Goal: Task Accomplishment & Management: Complete application form

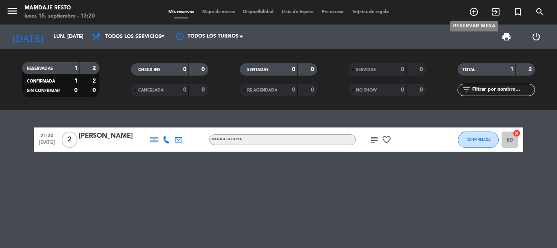
click at [474, 12] on icon "add_circle_outline" at bounding box center [474, 12] width 10 height 10
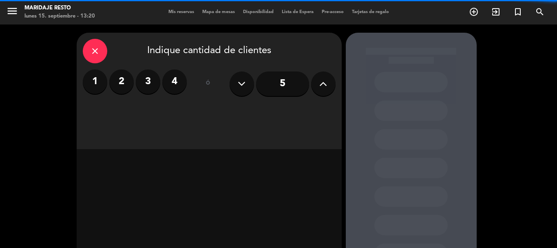
click at [313, 82] on button at bounding box center [323, 83] width 24 height 24
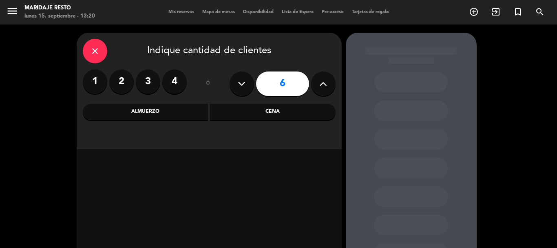
click at [317, 87] on button at bounding box center [323, 83] width 24 height 24
type input "7"
click at [151, 114] on div "Almuerzo" at bounding box center [146, 112] width 126 height 16
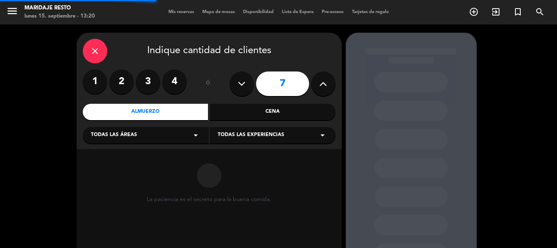
click at [134, 134] on span "Todas las áreas" at bounding box center [114, 135] width 46 height 8
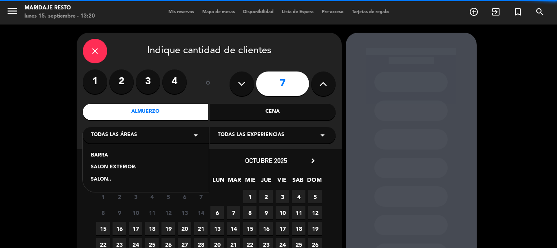
click at [118, 180] on div "SALON.." at bounding box center [146, 179] width 110 height 8
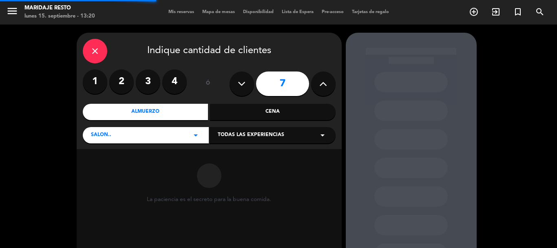
click at [289, 109] on div "Cena" at bounding box center [273, 112] width 126 height 16
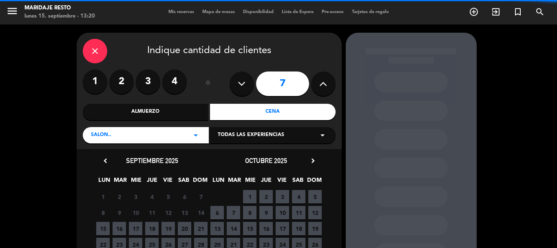
click at [159, 110] on div "Almuerzo" at bounding box center [146, 112] width 126 height 16
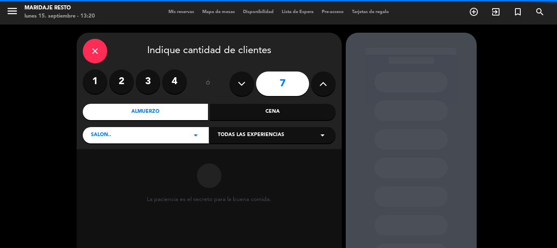
click at [234, 138] on span "Todas las experiencias" at bounding box center [251, 135] width 66 height 8
click at [228, 155] on div "A LA CARTE MENU" at bounding box center [273, 155] width 110 height 8
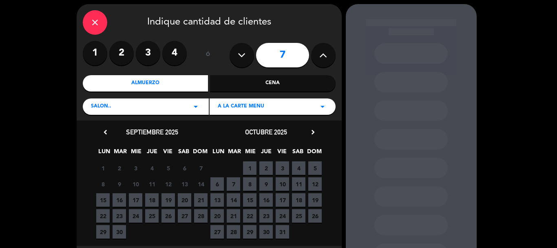
scroll to position [41, 0]
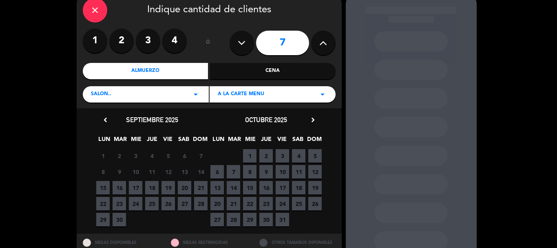
click at [201, 186] on span "21" at bounding box center [200, 187] width 13 height 13
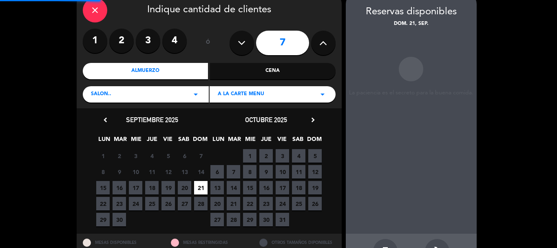
scroll to position [33, 0]
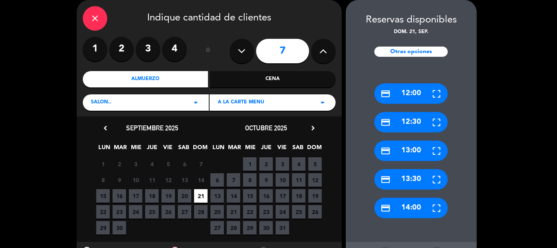
click at [411, 98] on div "credit_card 12:00" at bounding box center [410, 93] width 73 height 20
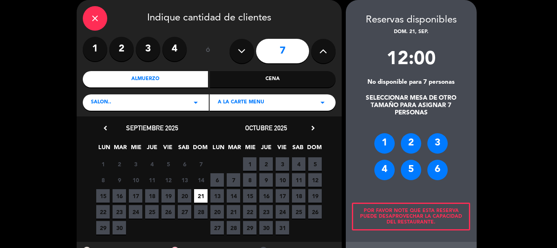
click at [382, 140] on div "1" at bounding box center [384, 143] width 20 height 20
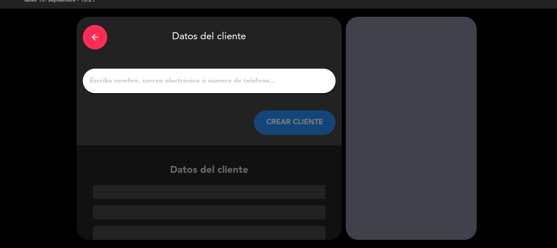
click at [241, 80] on input "1" at bounding box center [209, 80] width 241 height 11
paste input "[PERSON_NAME]"
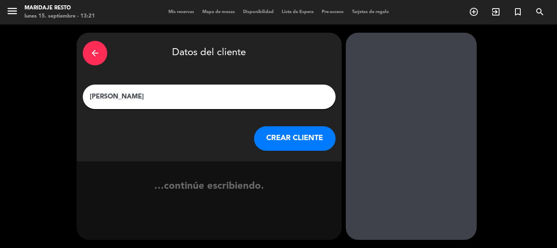
type input "[PERSON_NAME]"
click at [285, 137] on button "CREAR CLIENTE" at bounding box center [295, 138] width 82 height 24
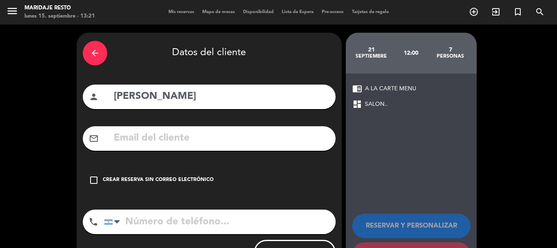
click at [272, 230] on input "tel" at bounding box center [220, 221] width 232 height 24
paste input "[PHONE_NUMBER]"
type input "[PHONE_NUMBER]"
click at [94, 180] on icon "check_box_outline_blank" at bounding box center [94, 180] width 10 height 10
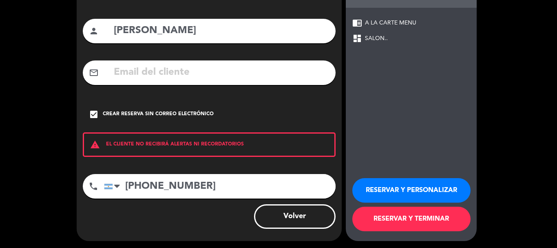
scroll to position [67, 0]
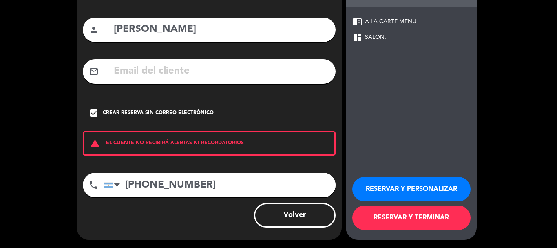
click at [407, 223] on button "RESERVAR Y TERMINAR" at bounding box center [411, 217] width 118 height 24
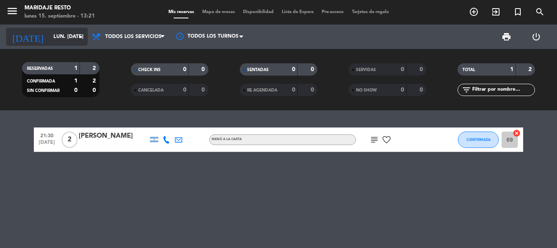
click at [81, 38] on icon "arrow_drop_down" at bounding box center [81, 37] width 10 height 10
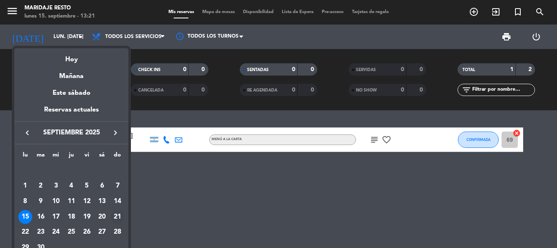
click at [118, 217] on div "21" at bounding box center [118, 217] width 14 height 14
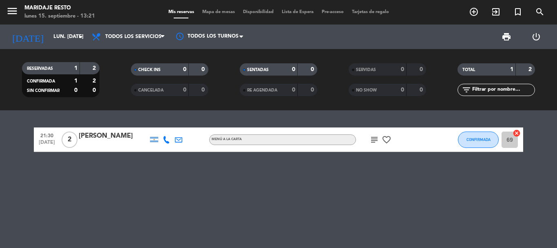
type input "dom. [DATE]"
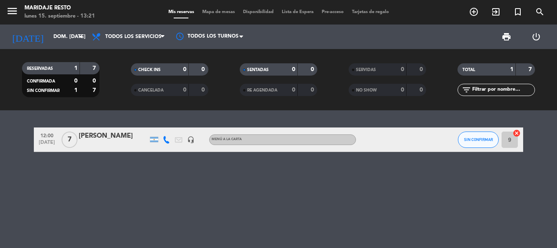
click at [119, 139] on div "[PERSON_NAME]" at bounding box center [113, 135] width 69 height 11
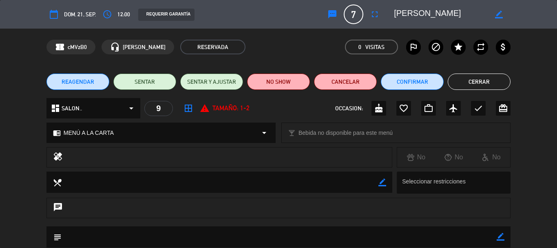
click at [497, 233] on icon "border_color" at bounding box center [501, 236] width 8 height 8
click at [452, 236] on textarea at bounding box center [279, 236] width 435 height 21
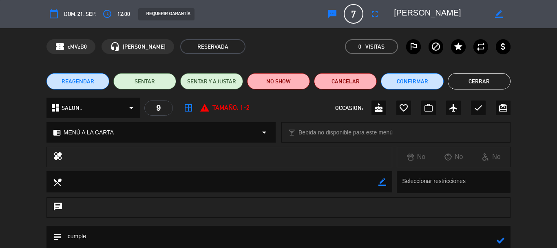
click at [498, 239] on icon at bounding box center [501, 240] width 8 height 8
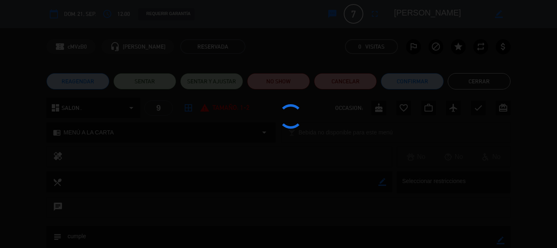
type textarea "cumple"
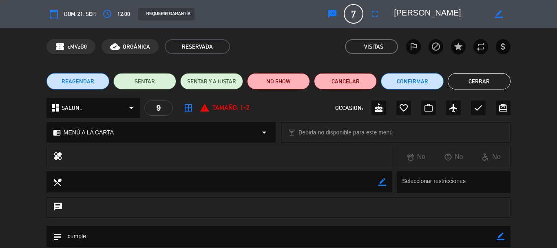
click at [486, 84] on button "Cerrar" at bounding box center [479, 81] width 63 height 16
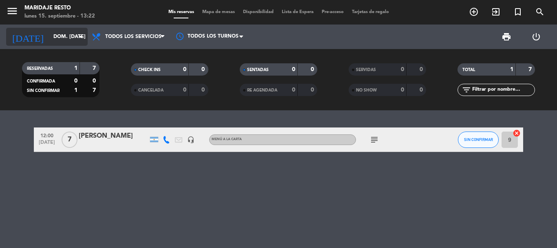
click at [66, 30] on input "dom. [DATE]" at bounding box center [83, 37] width 69 height 14
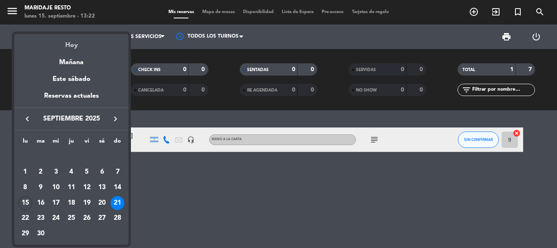
click at [82, 46] on div "Hoy" at bounding box center [71, 42] width 114 height 17
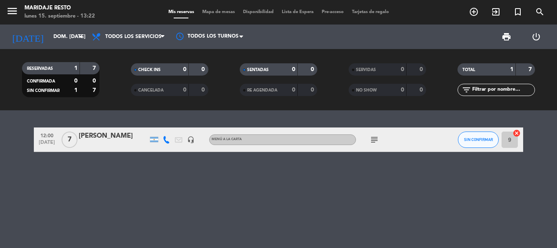
type input "lun. [DATE]"
